Goal: Task Accomplishment & Management: Complete application form

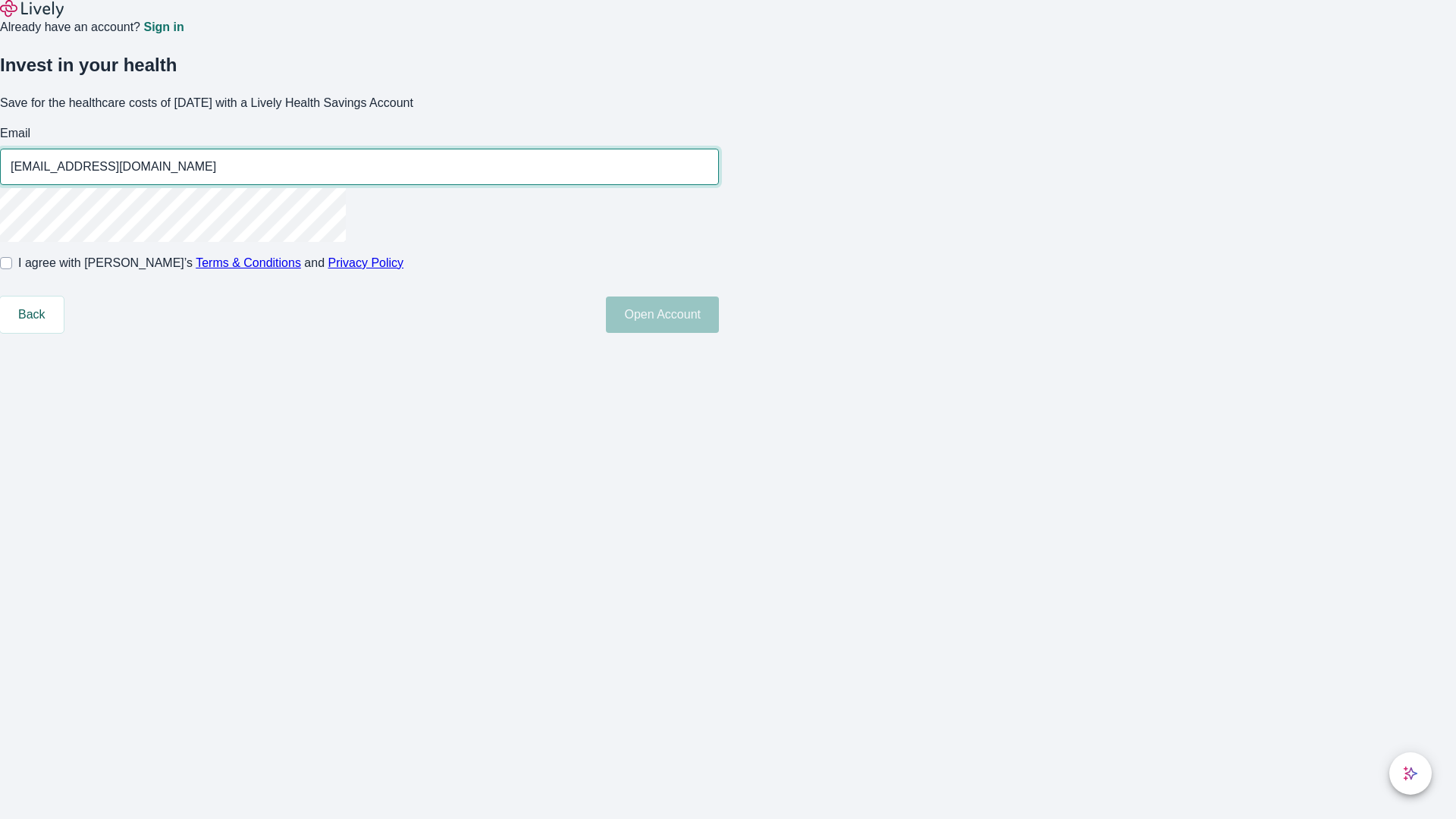
type input "[EMAIL_ADDRESS][DOMAIN_NAME]"
click at [12, 269] on input "I agree with Lively’s Terms & Conditions and Privacy Policy" at bounding box center [6, 263] width 12 height 12
checkbox input "true"
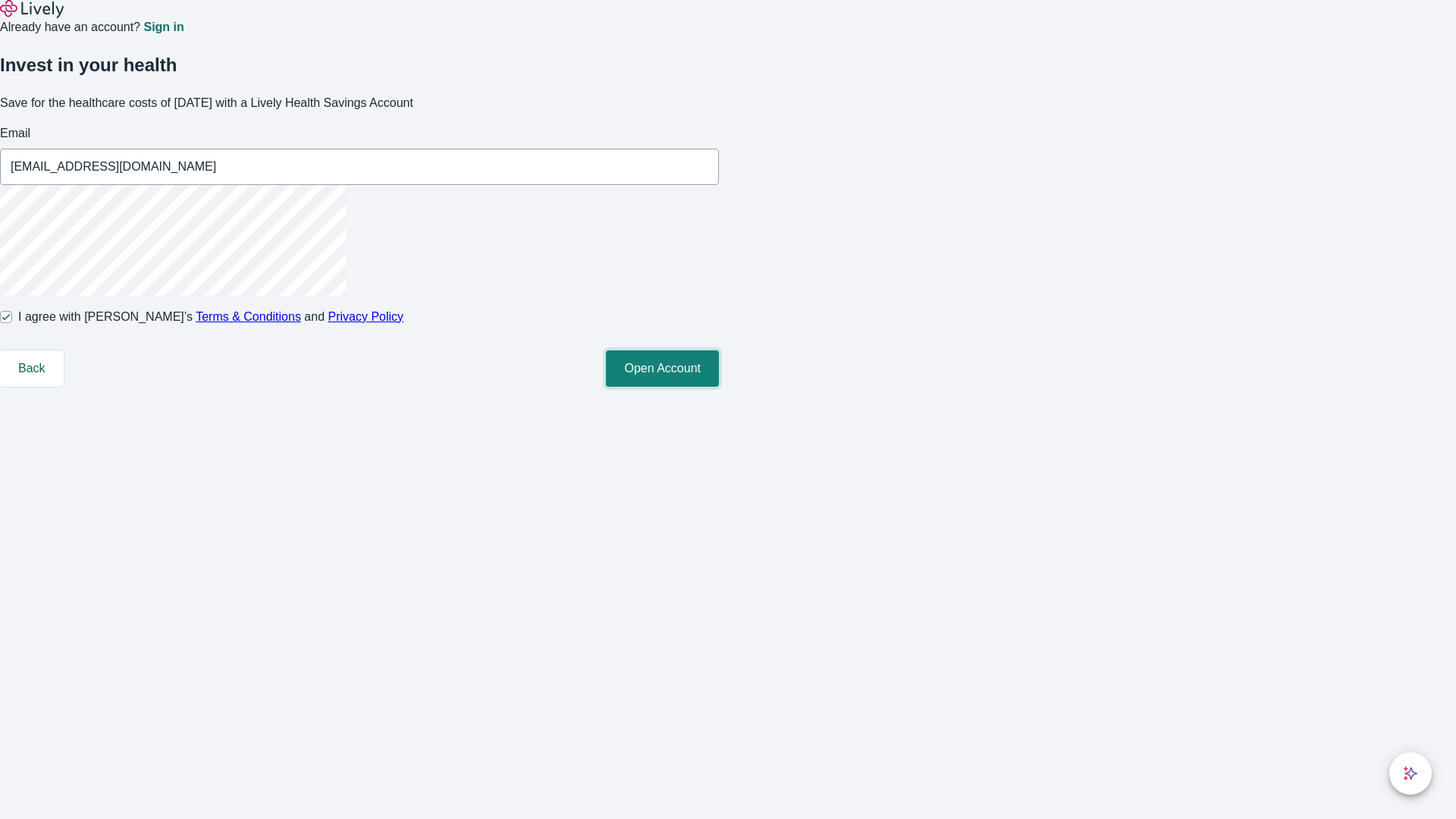
click at [719, 387] on button "Open Account" at bounding box center [662, 369] width 113 height 36
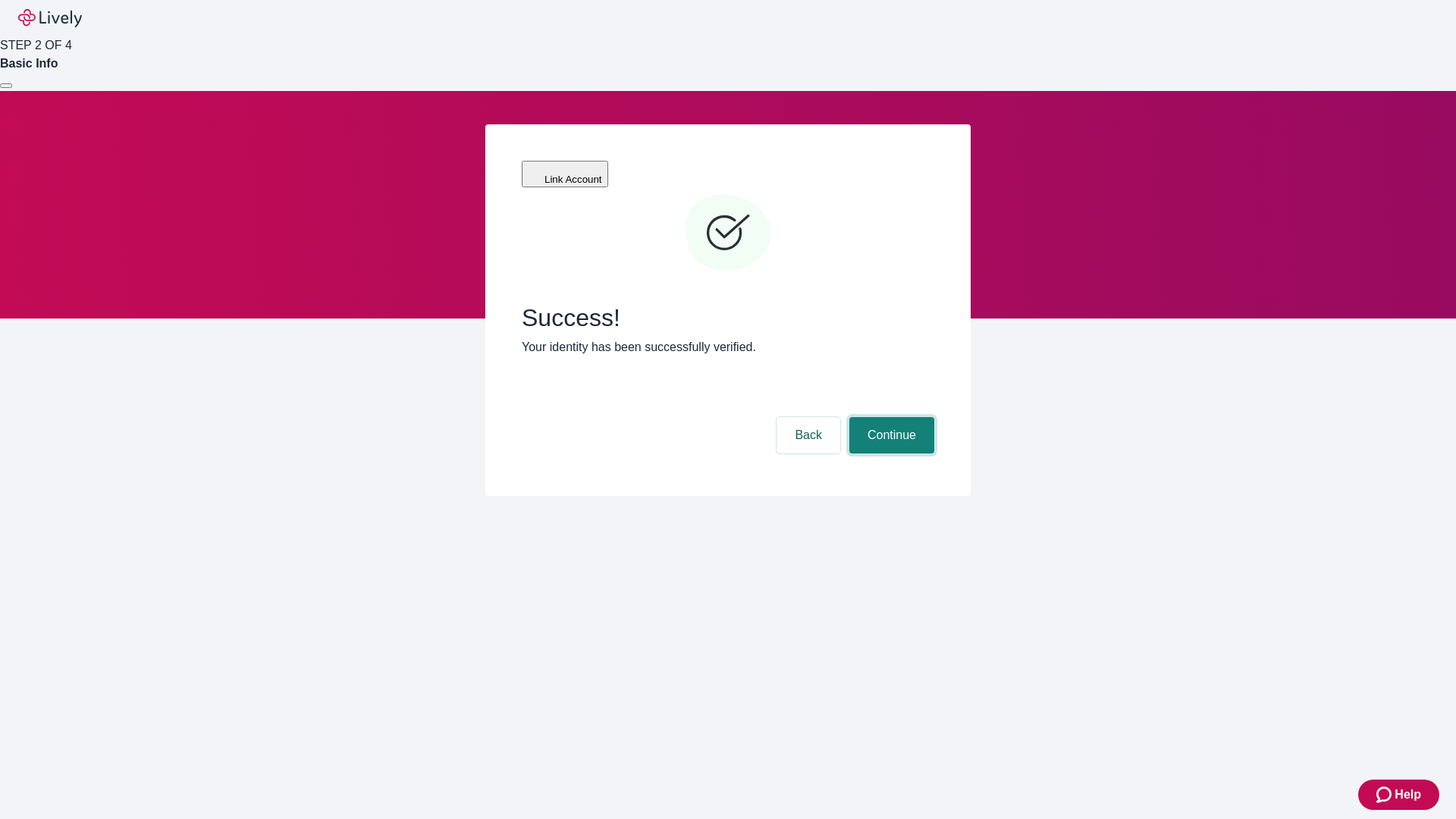
click at [890, 417] on button "Continue" at bounding box center [892, 436] width 85 height 36
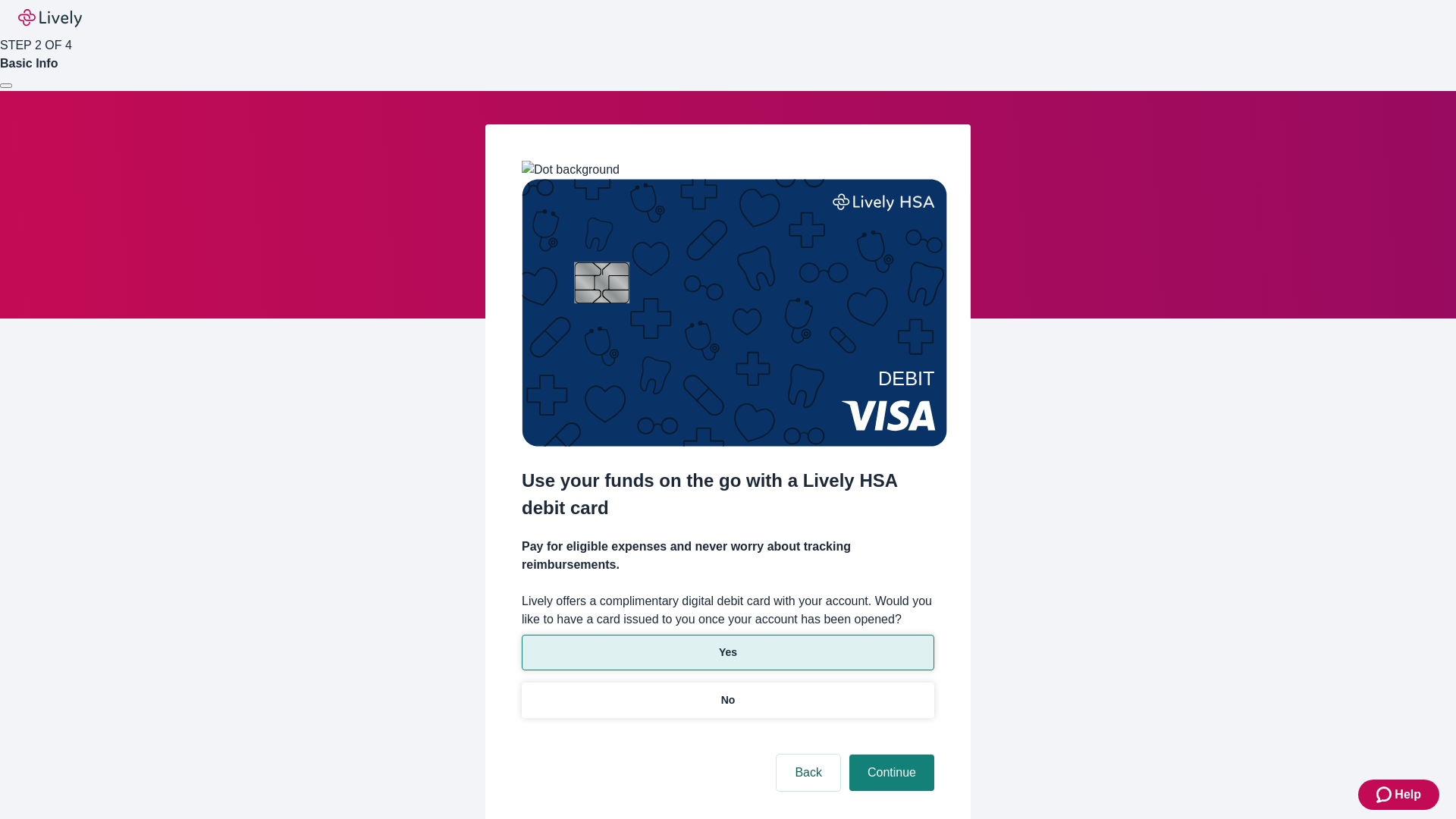
click at [727, 644] on p "Yes" at bounding box center [728, 652] width 18 height 16
click at [890, 754] on button "Continue" at bounding box center [892, 773] width 85 height 36
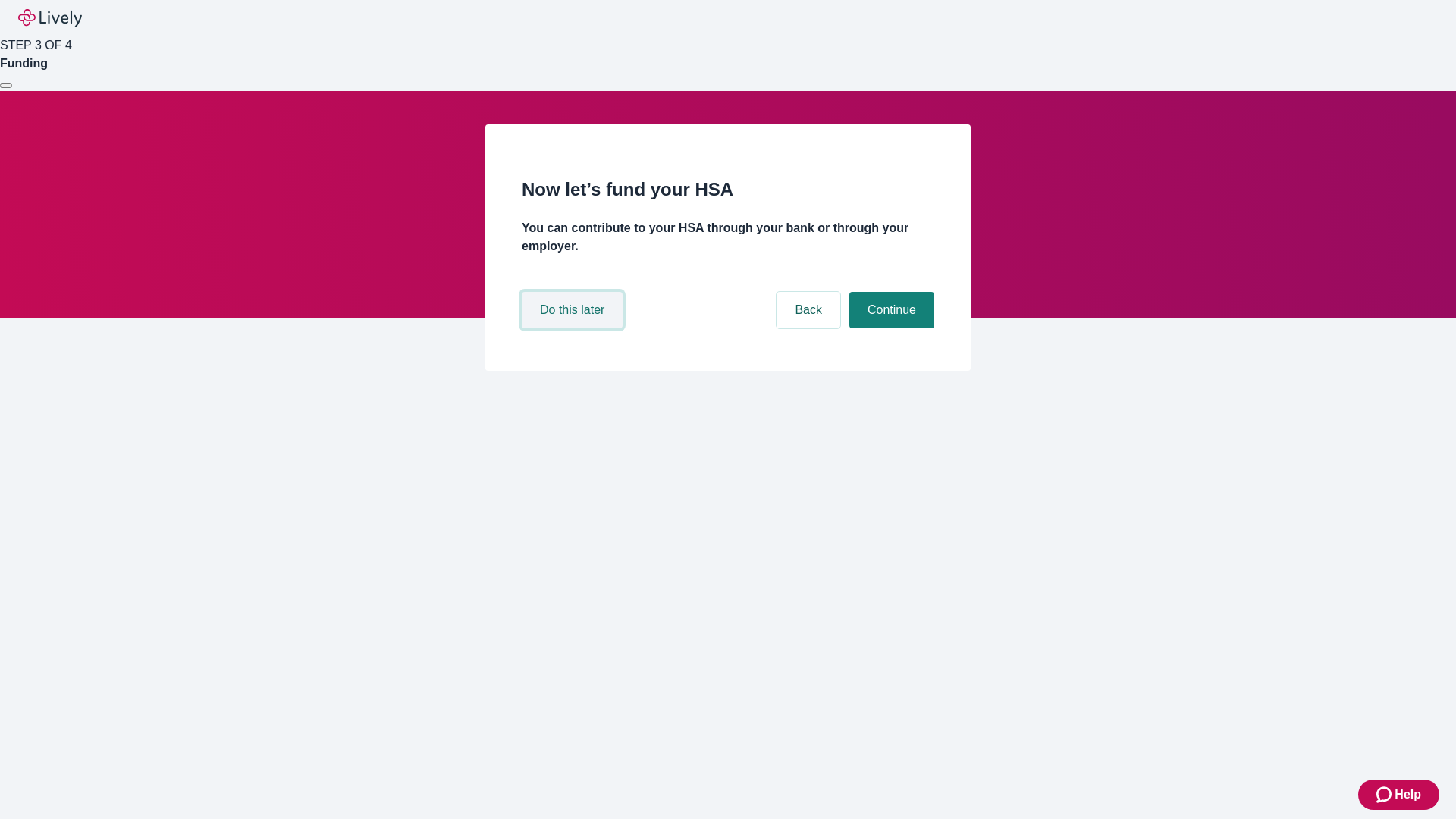
click at [574, 329] on button "Do this later" at bounding box center [572, 310] width 101 height 36
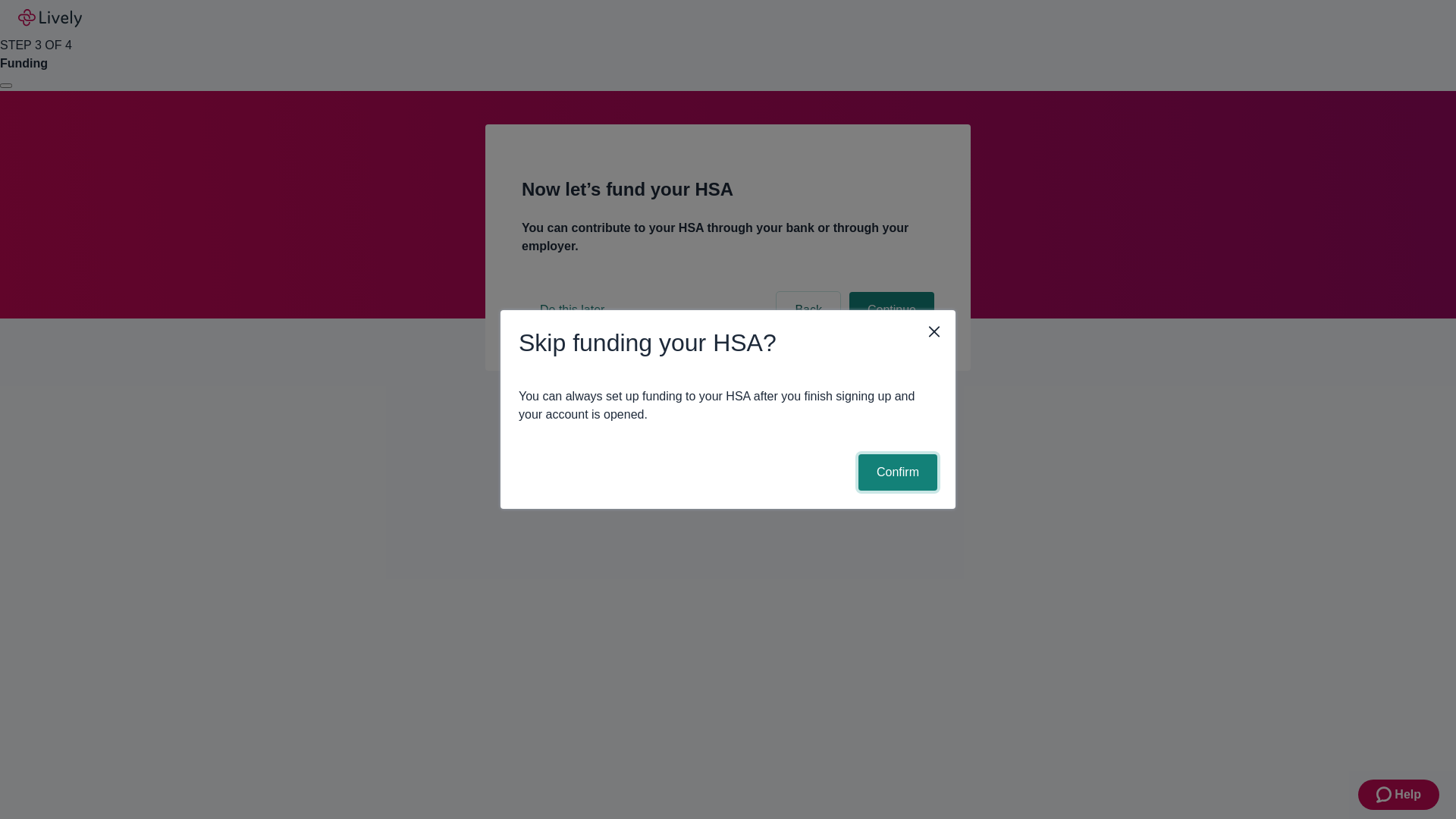
click at [896, 472] on button "Confirm" at bounding box center [898, 472] width 79 height 36
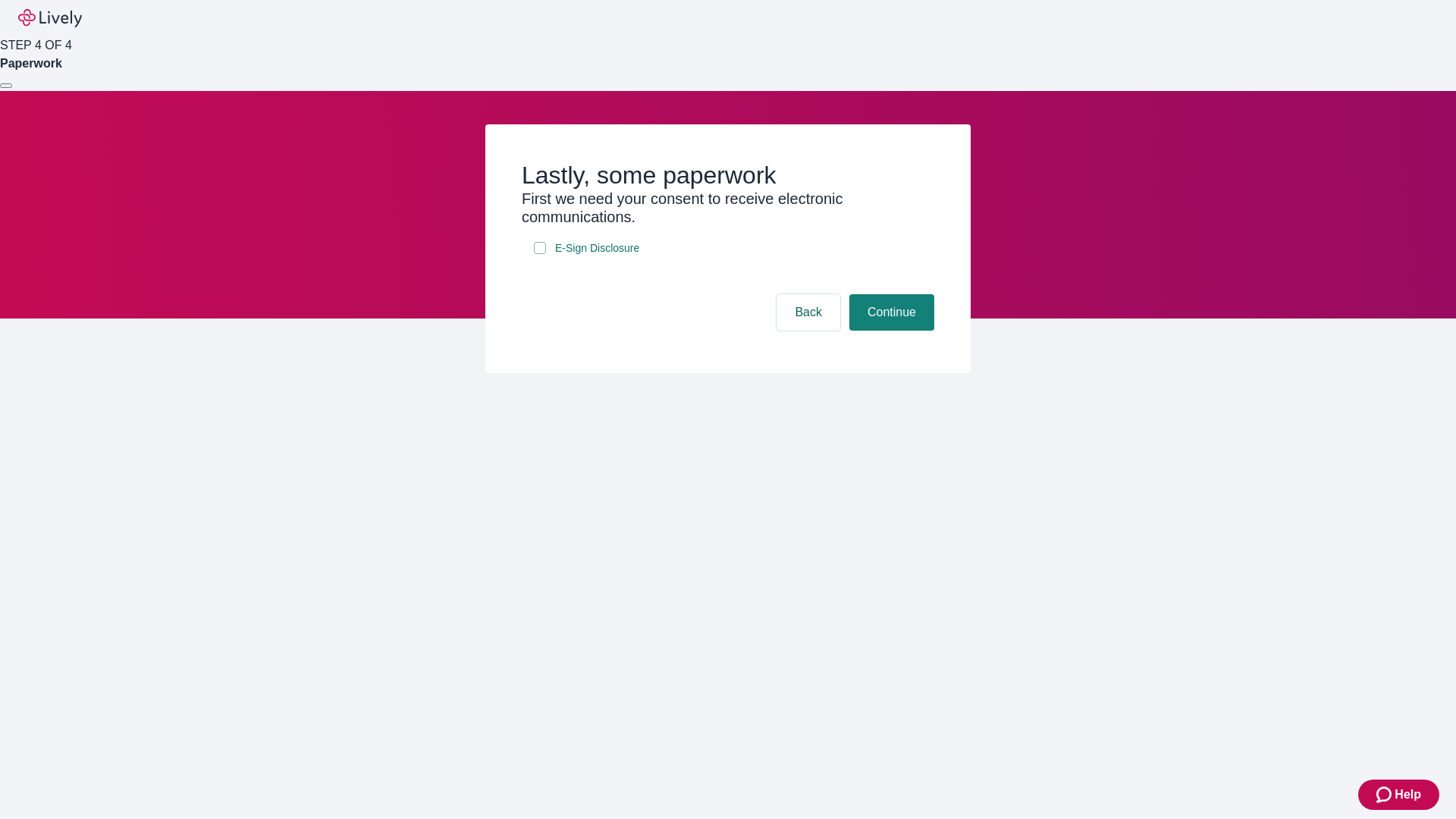
click at [540, 254] on input "E-Sign Disclosure" at bounding box center [540, 248] width 12 height 12
checkbox input "true"
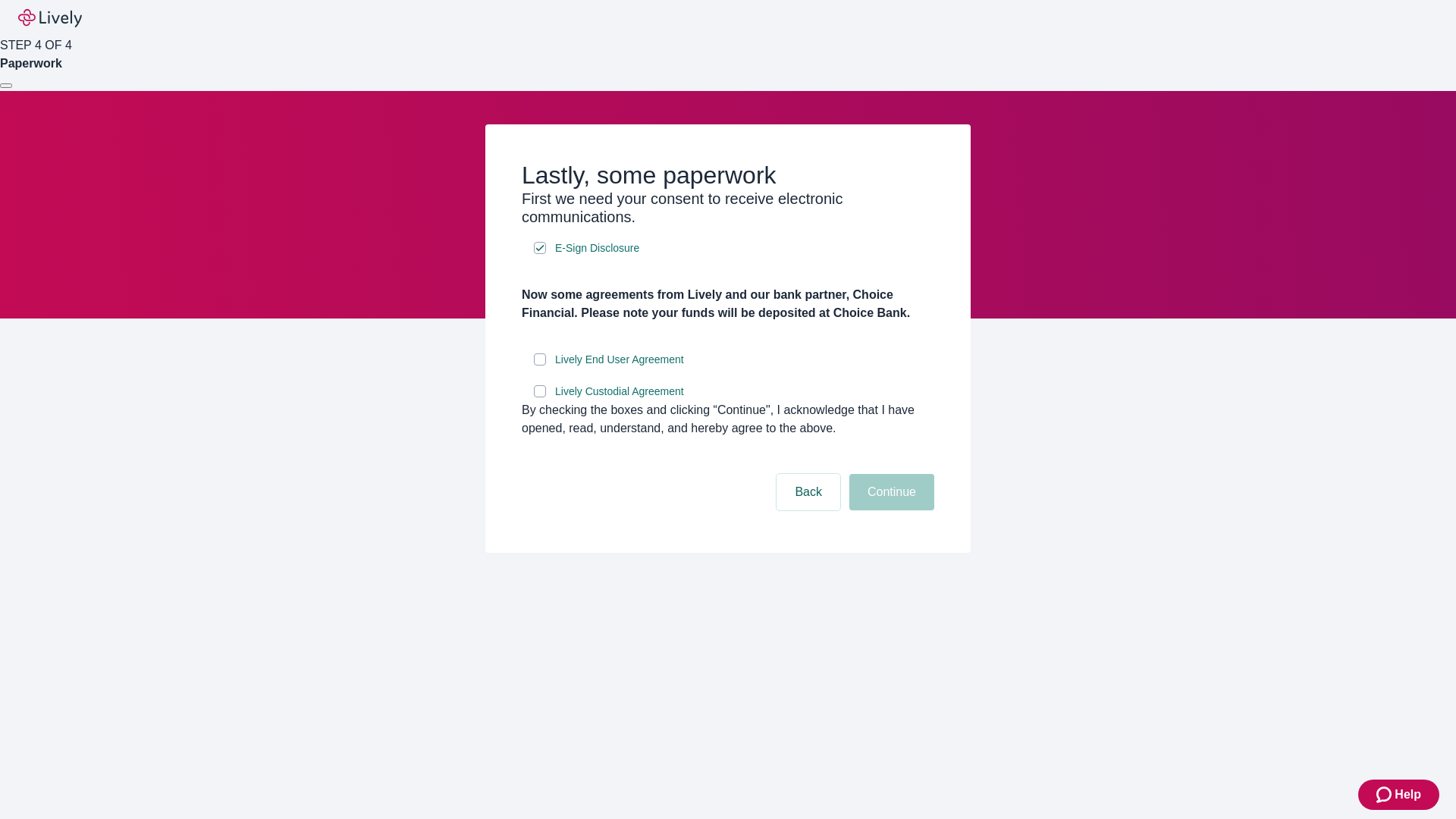
click at [540, 366] on input "Lively End User Agreement" at bounding box center [540, 360] width 12 height 12
checkbox input "true"
click at [540, 398] on input "Lively Custodial Agreement" at bounding box center [540, 392] width 12 height 12
checkbox input "true"
click at [890, 510] on button "Continue" at bounding box center [892, 492] width 85 height 36
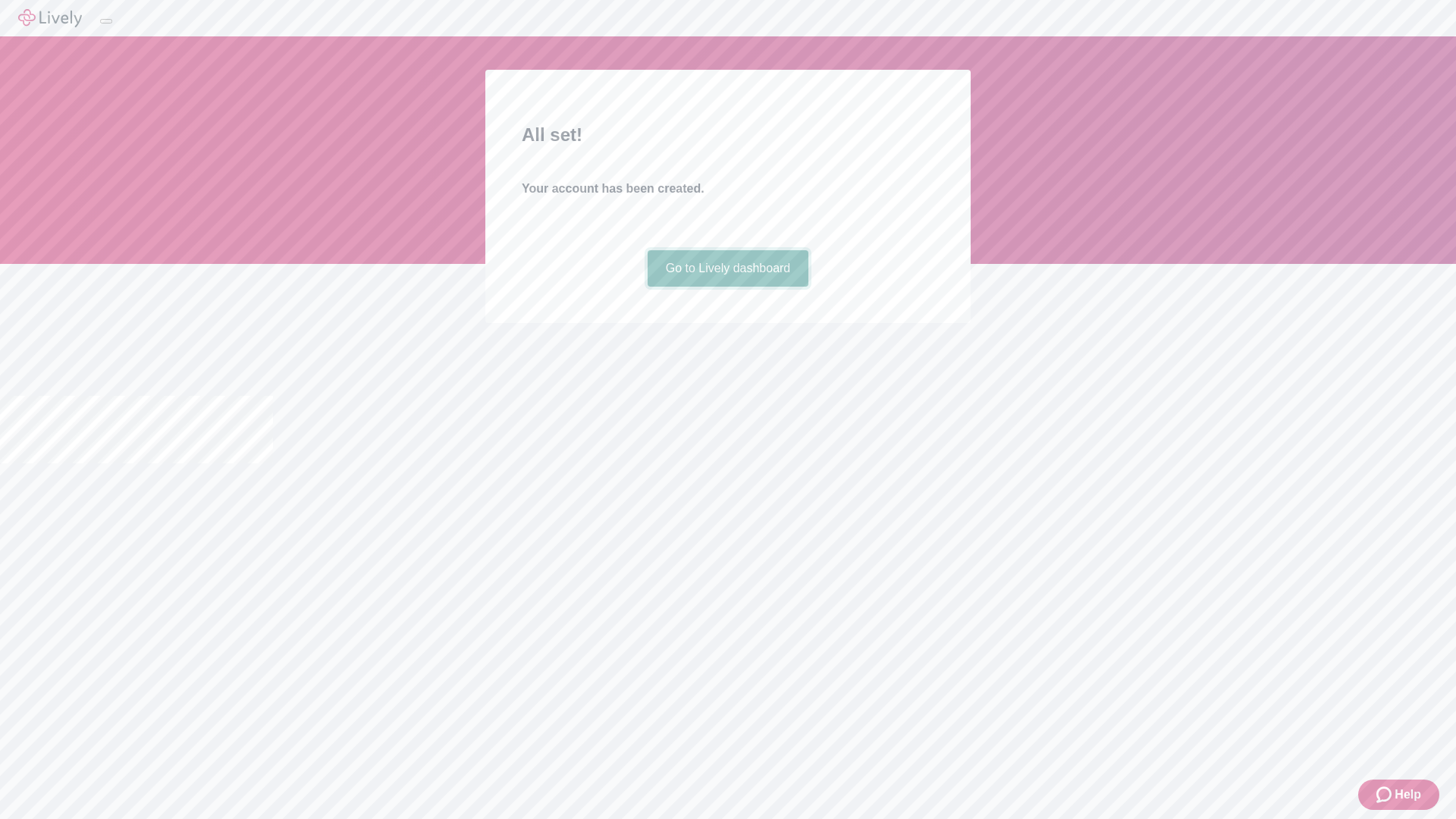
click at [727, 287] on link "Go to Lively dashboard" at bounding box center [728, 269] width 162 height 36
